Goal: Information Seeking & Learning: Check status

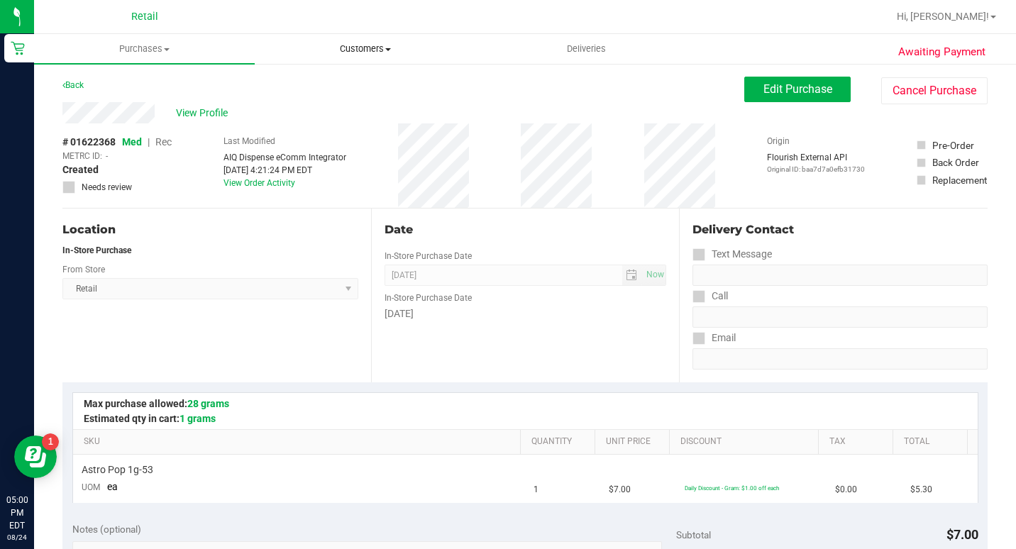
click at [379, 41] on uib-tab-heading "Customers All customers Add a new customer All physicians" at bounding box center [364, 49] width 219 height 28
click at [359, 83] on li "All customers" at bounding box center [365, 85] width 221 height 17
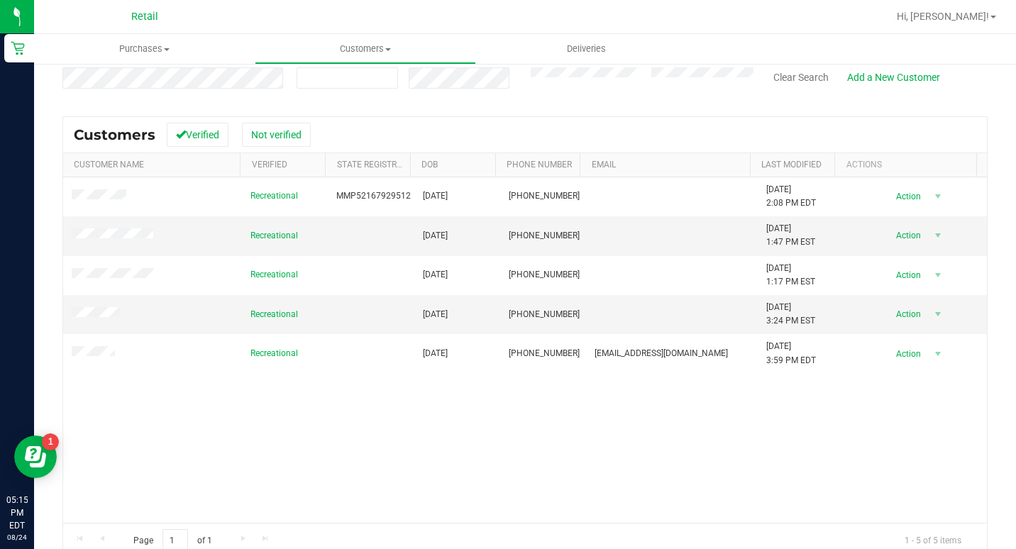
scroll to position [142, 0]
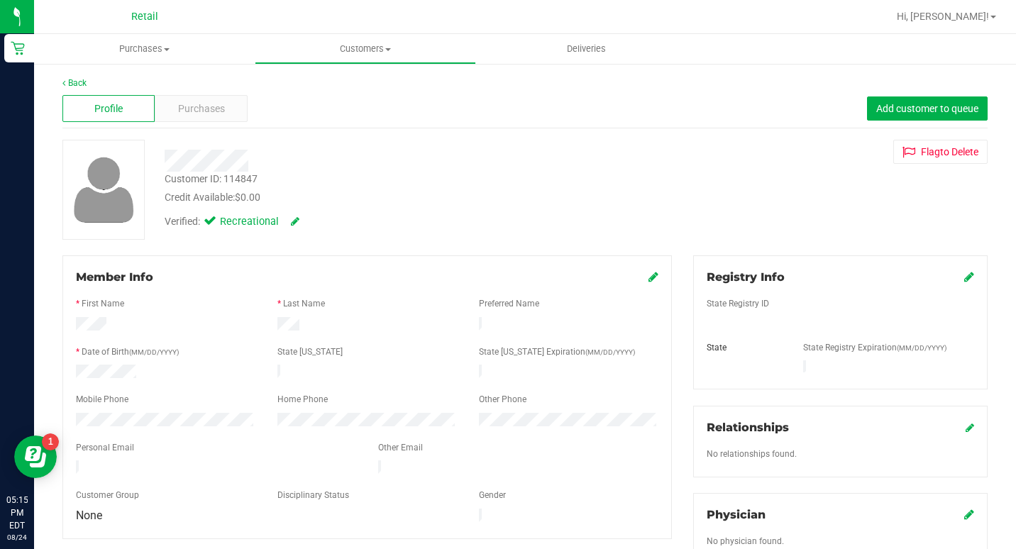
click at [207, 122] on div "Profile Purchases Add customer to queue" at bounding box center [524, 108] width 925 height 39
click at [210, 113] on span "Purchases" at bounding box center [201, 108] width 47 height 15
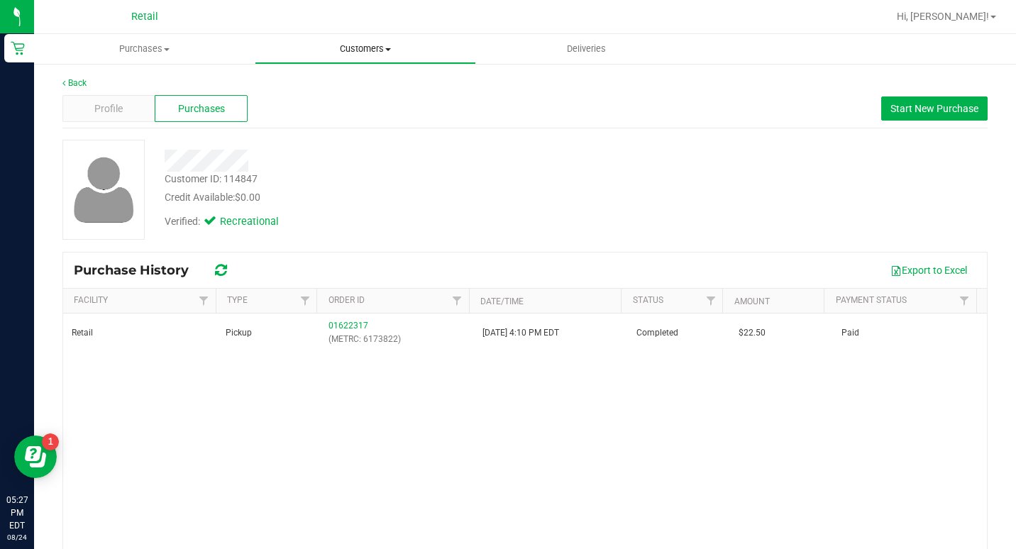
drag, startPoint x: 359, startPoint y: 35, endPoint x: 359, endPoint y: 48, distance: 12.8
click at [359, 37] on uib-tab-heading "Customers All customers Add a new customer All physicians" at bounding box center [364, 49] width 219 height 28
click at [316, 79] on span "All customers" at bounding box center [306, 85] width 102 height 12
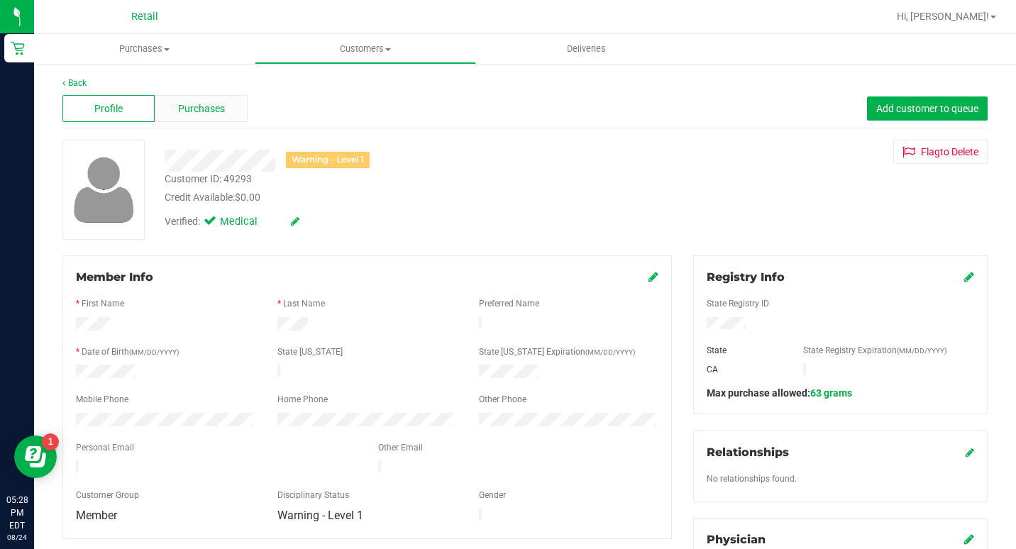
click at [185, 98] on div "Purchases" at bounding box center [201, 108] width 92 height 27
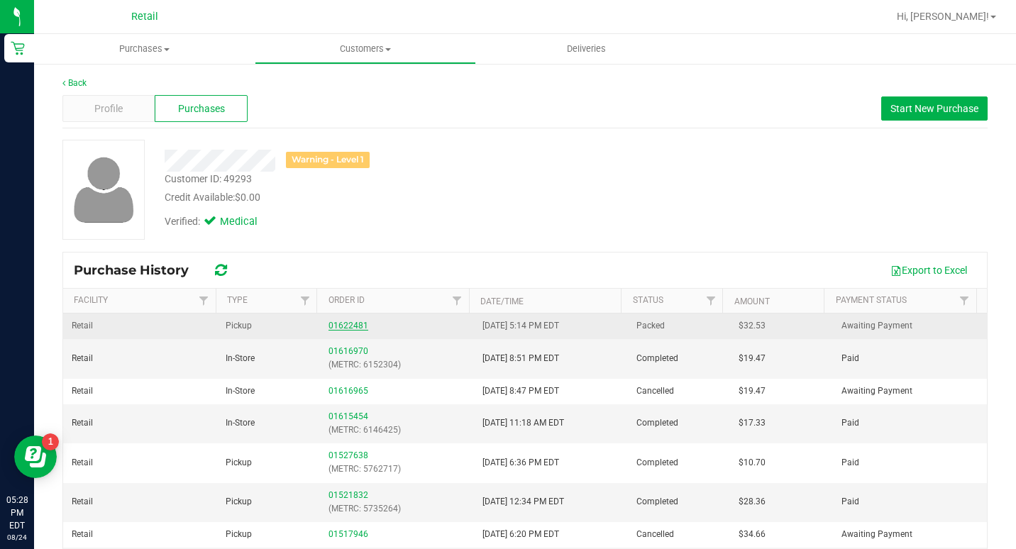
click at [340, 327] on link "01622481" at bounding box center [348, 326] width 40 height 10
